Goal: Entertainment & Leisure: Consume media (video, audio)

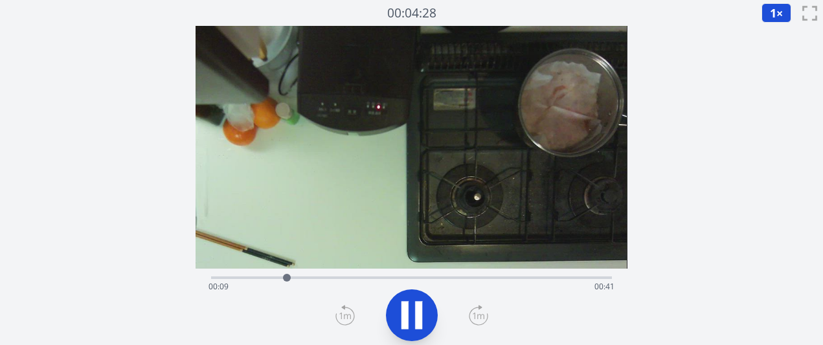
click at [474, 314] on icon at bounding box center [479, 316] width 12 height 6
click at [406, 279] on div "経過時間: 00:02 残り時間: 00:48" at bounding box center [410, 286] width 405 height 21
click at [436, 279] on div "経過時間: 00:26 残り時間: 00:24" at bounding box center [410, 286] width 405 height 21
click at [384, 280] on div "経過時間: 00:49 残り時間: 00:00" at bounding box center [410, 286] width 405 height 21
click at [352, 280] on div "経過時間: 00:21 残り時間: 00:29" at bounding box center [410, 286] width 405 height 21
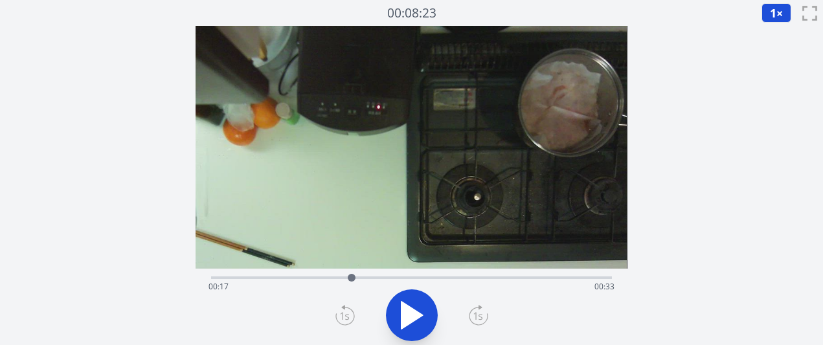
click at [407, 262] on video at bounding box center [411, 147] width 431 height 243
click at [333, 282] on div "経過時間: 00:17 残り時間: 00:33" at bounding box center [410, 286] width 405 height 21
click at [409, 313] on icon at bounding box center [411, 315] width 21 height 27
click at [474, 319] on icon at bounding box center [478, 315] width 19 height 21
click at [411, 317] on icon at bounding box center [412, 315] width 36 height 36
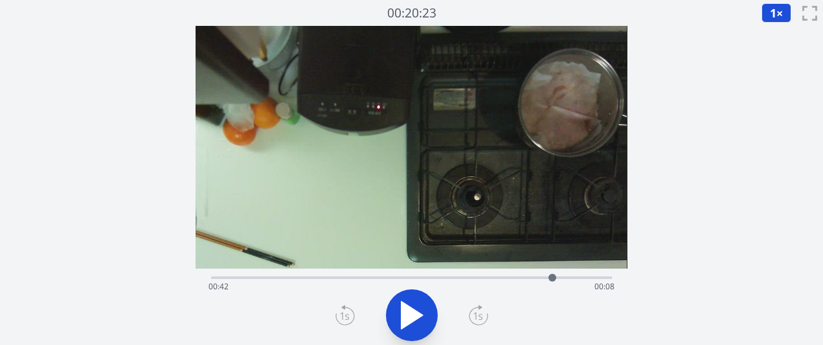
scroll to position [2, 0]
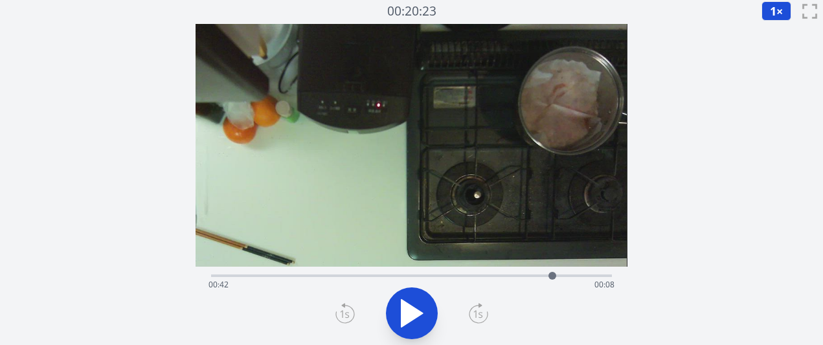
click at [427, 280] on div "経過時間: 00:42 残り時間: 00:08" at bounding box center [410, 285] width 405 height 21
click at [447, 277] on div "経過時間: 00:26 残り時間: 00:23" at bounding box center [410, 285] width 405 height 21
click at [473, 277] on div "経過時間: 00:29 残り時間: 00:21" at bounding box center [410, 285] width 405 height 21
click at [487, 277] on div "経過時間: 00:32 残り時間: 00:18" at bounding box center [410, 285] width 405 height 21
click at [499, 277] on div "経過時間: 00:34 残り時間: 00:16" at bounding box center [410, 285] width 405 height 21
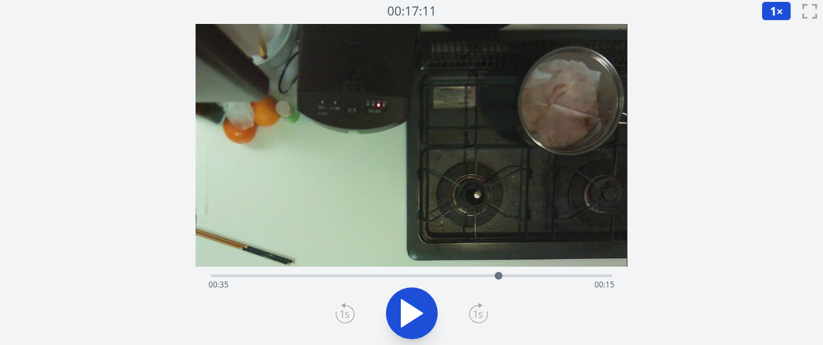
click at [343, 276] on div "経過時間: 00:35 残り時間: 00:15" at bounding box center [410, 285] width 405 height 21
click at [359, 276] on div "経過時間: 00:16 残り時間: 00:34" at bounding box center [410, 285] width 405 height 21
click at [376, 276] on div "経過時間: 00:18 残り時間: 00:32" at bounding box center [410, 285] width 405 height 21
click at [426, 275] on div "経過時間: 00:20 残り時間: 00:30" at bounding box center [410, 285] width 405 height 21
click at [445, 271] on div "経過時間: 00:26 残り時間: 00:24" at bounding box center [411, 275] width 400 height 16
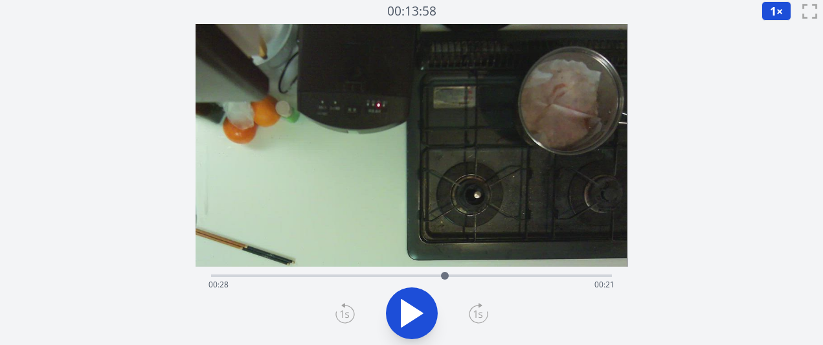
click at [471, 272] on div "経過時間: 00:28 残り時間: 00:21" at bounding box center [411, 275] width 400 height 16
click at [355, 277] on div "経過時間: 00:32 残り時間: 00:18" at bounding box center [410, 285] width 405 height 21
click at [361, 271] on div at bounding box center [355, 275] width 19 height 19
click at [367, 271] on div at bounding box center [360, 275] width 19 height 19
click at [517, 273] on div "経過時間: 00:19 残り時間: 00:31" at bounding box center [411, 275] width 400 height 16
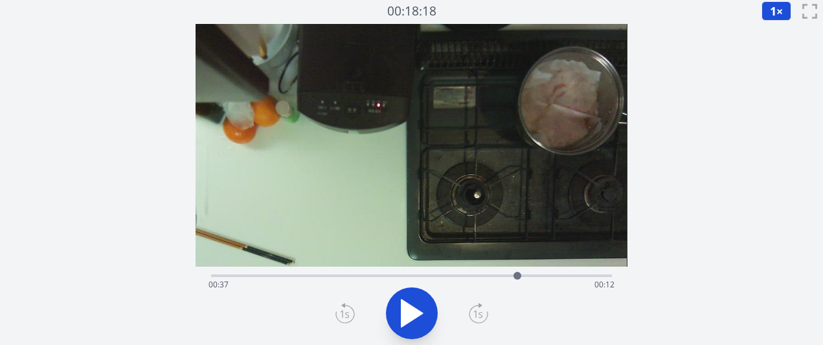
click at [532, 273] on div "経過時間: 00:37 残り時間: 00:12" at bounding box center [411, 275] width 400 height 16
click at [541, 272] on div at bounding box center [531, 275] width 19 height 19
click at [528, 271] on div "経過時間: 00:40 残り時間: 00:09" at bounding box center [411, 275] width 400 height 16
click at [532, 271] on div at bounding box center [527, 275] width 19 height 19
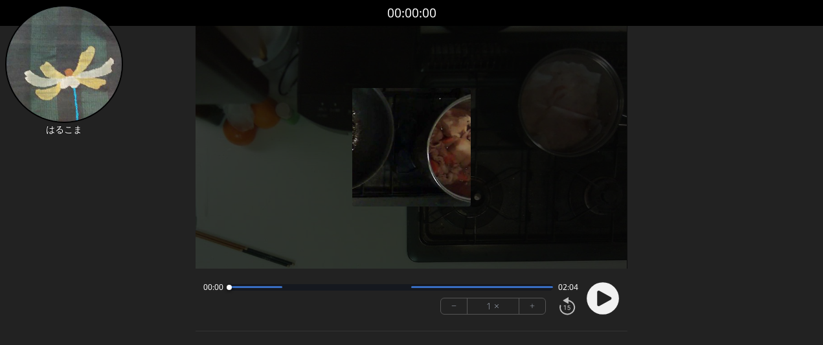
click at [530, 311] on font "+" at bounding box center [532, 305] width 5 height 15
click at [592, 295] on circle at bounding box center [603, 298] width 32 height 32
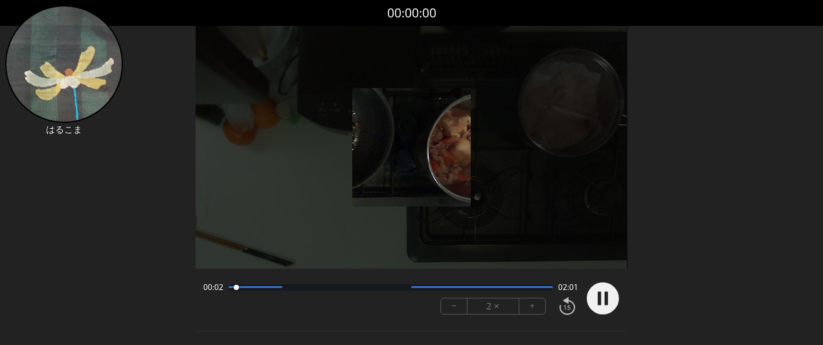
click at [446, 308] on button "−" at bounding box center [454, 306] width 27 height 16
click at [538, 307] on button "+" at bounding box center [532, 306] width 26 height 16
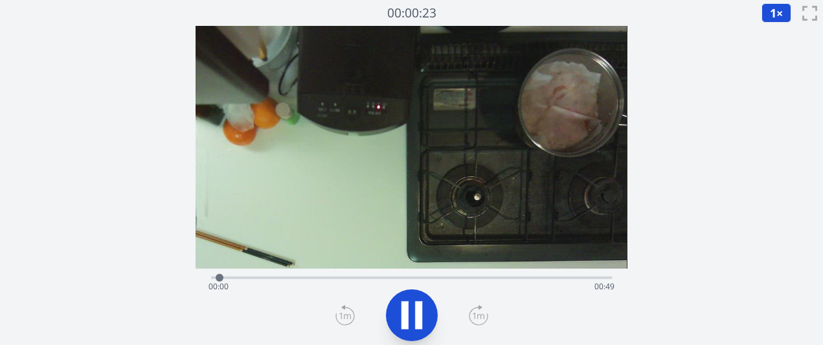
click at [406, 277] on div "経過時間: 00:00 残り時間: 00:49" at bounding box center [410, 286] width 405 height 21
click at [392, 277] on div "経過時間: 00:24 残り時間: 00:25" at bounding box center [410, 286] width 405 height 21
click at [392, 277] on div at bounding box center [394, 278] width 8 height 8
click at [390, 277] on div at bounding box center [393, 278] width 8 height 8
click at [372, 273] on div "経過時間: 00:23 残り時間: 00:27" at bounding box center [411, 277] width 400 height 16
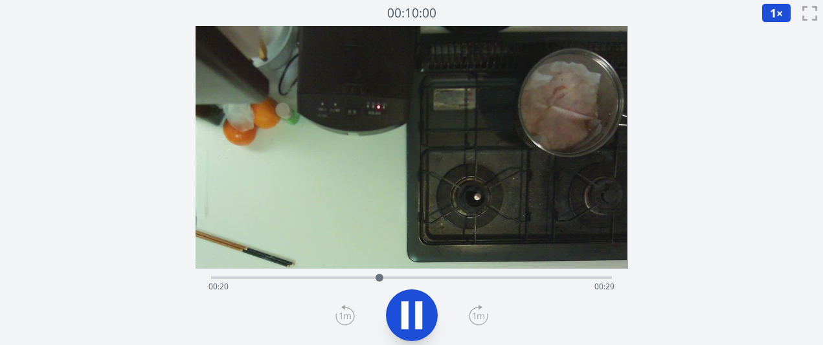
click at [341, 278] on div "経過時間: 00:20 残り時間: 00:29" at bounding box center [410, 286] width 405 height 21
click at [418, 313] on icon at bounding box center [418, 315] width 7 height 28
click at [410, 314] on icon at bounding box center [411, 315] width 21 height 27
click at [410, 314] on icon at bounding box center [412, 315] width 36 height 36
click at [407, 326] on icon at bounding box center [412, 315] width 36 height 36
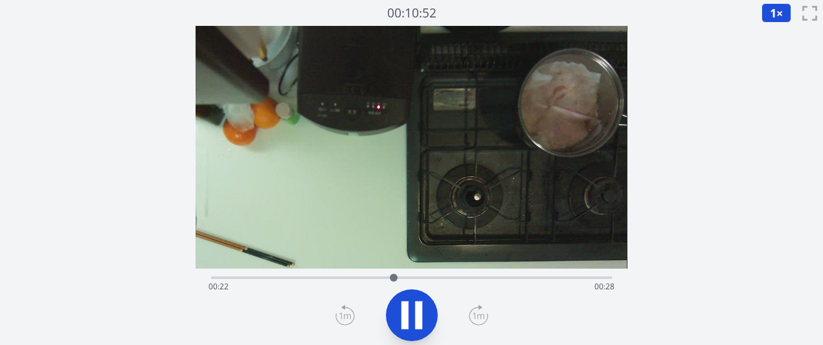
click at [407, 320] on icon at bounding box center [404, 315] width 7 height 28
click at [416, 315] on icon at bounding box center [411, 315] width 21 height 27
click at [422, 319] on icon at bounding box center [412, 315] width 36 height 36
click at [423, 319] on icon at bounding box center [412, 315] width 36 height 36
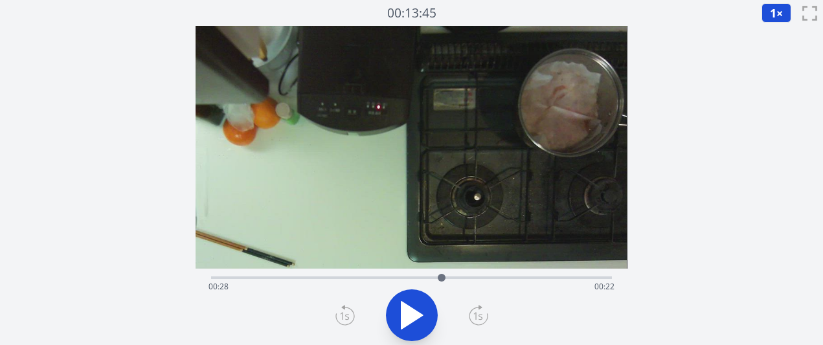
click at [423, 317] on icon at bounding box center [412, 315] width 36 height 36
